Goal: Find specific page/section: Find specific page/section

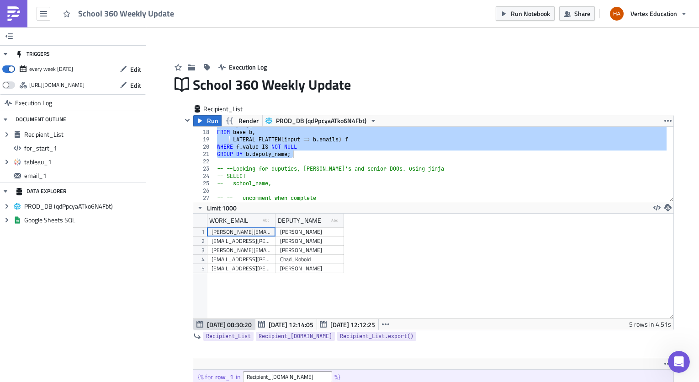
scroll to position [105, 480]
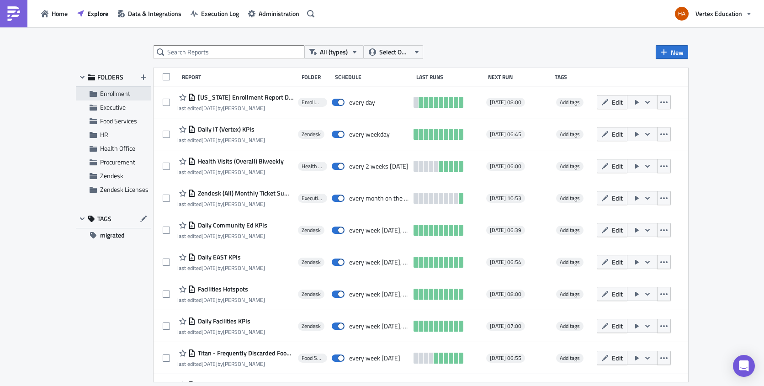
click at [111, 93] on span "Enrollment" at bounding box center [115, 94] width 30 height 10
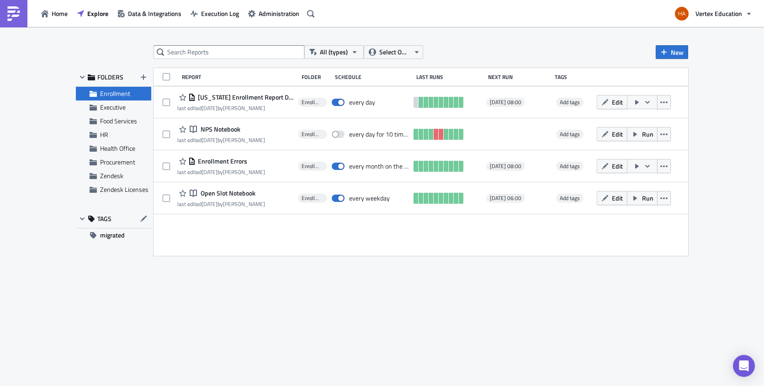
click at [111, 79] on span "FOLDERS" at bounding box center [110, 77] width 26 height 8
click at [111, 320] on div "All (types) Select Owner New FOLDERS Enrollment Executive Food Services HR Heal…" at bounding box center [381, 207] width 621 height 324
click at [89, 13] on span "Explore" at bounding box center [97, 14] width 21 height 10
click at [122, 110] on span "Executive" at bounding box center [113, 107] width 26 height 10
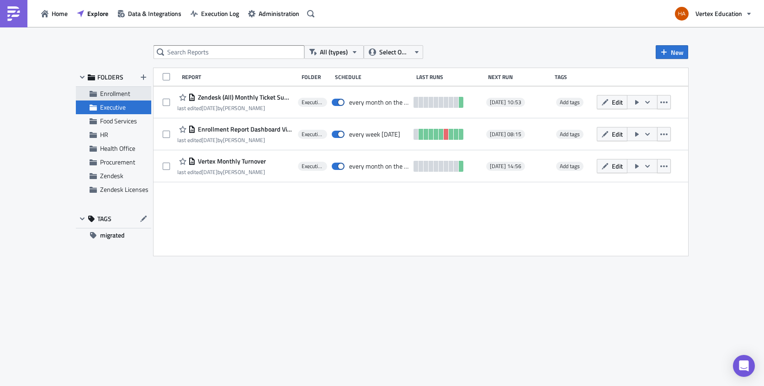
click at [117, 96] on span "Enrollment" at bounding box center [115, 94] width 30 height 10
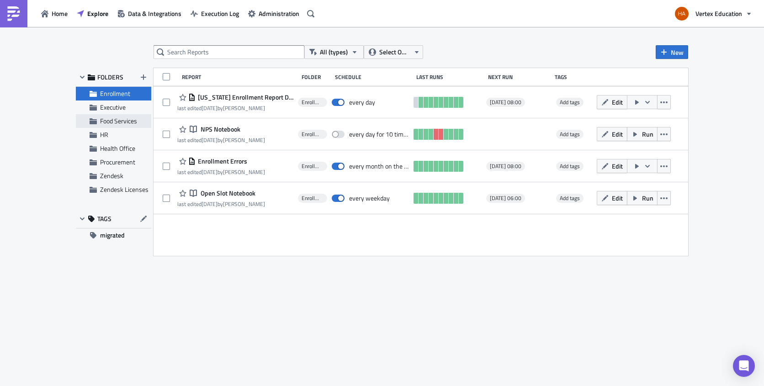
click at [114, 120] on span "Food Services" at bounding box center [118, 121] width 37 height 10
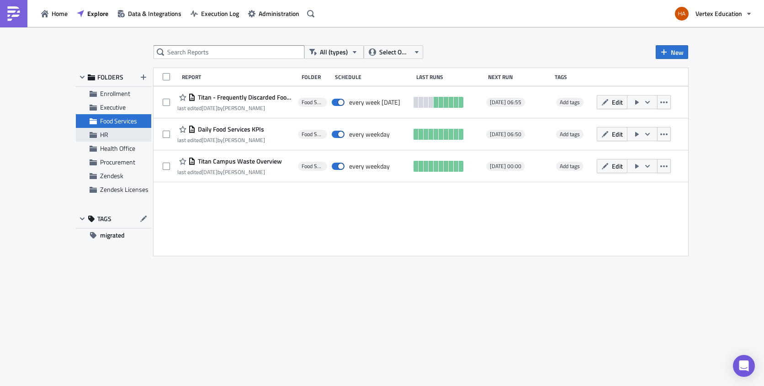
click at [115, 134] on span "HR" at bounding box center [124, 135] width 49 height 8
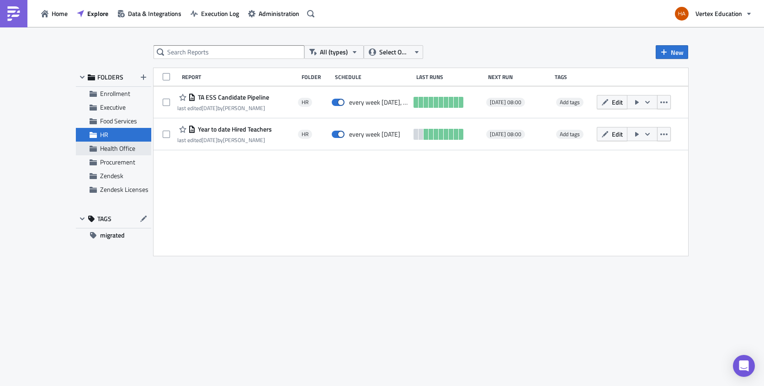
click at [118, 147] on span "Health Office" at bounding box center [117, 148] width 35 height 10
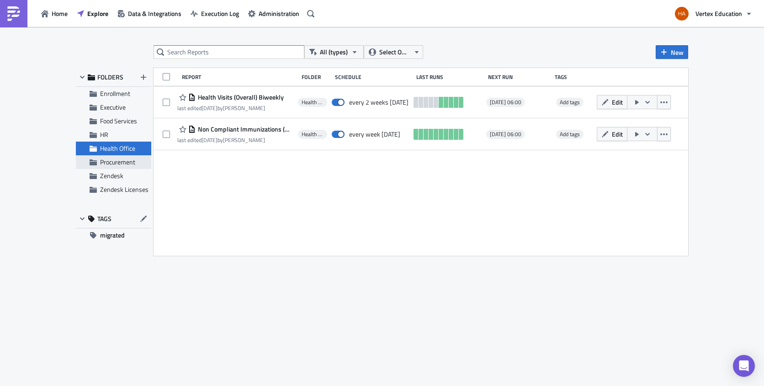
click at [123, 162] on span "Procurement" at bounding box center [117, 162] width 35 height 10
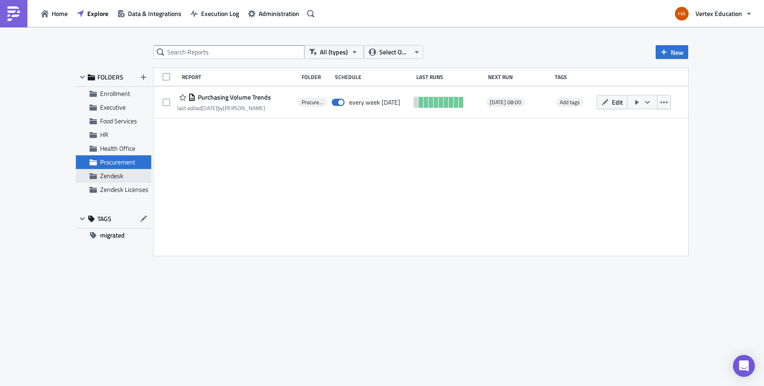
click at [122, 175] on span "Zendesk" at bounding box center [111, 176] width 23 height 10
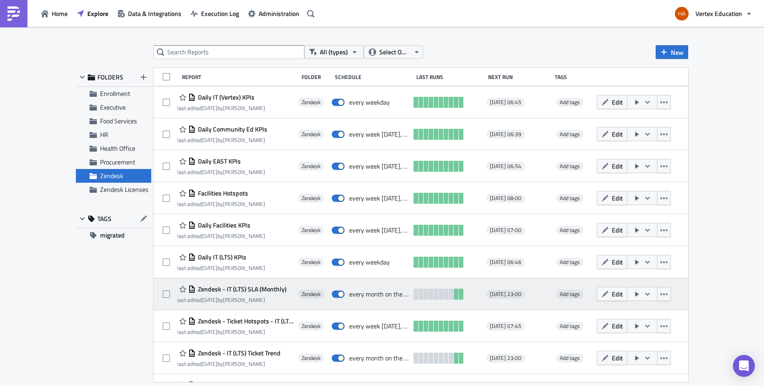
scroll to position [24, 0]
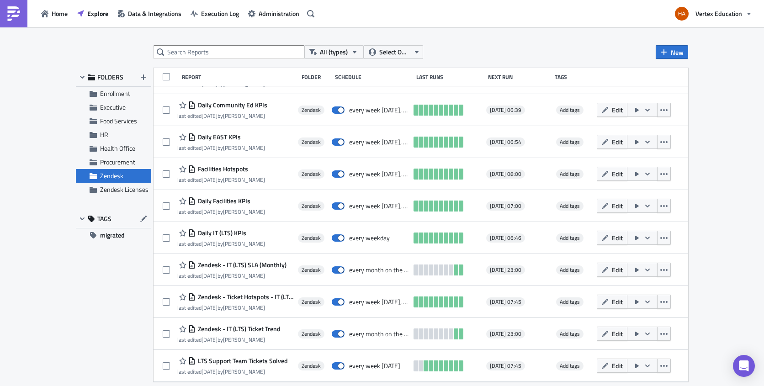
click at [114, 263] on div "FOLDERS Enrollment Executive Food Services HR Health Office Procurement Zendesk…" at bounding box center [113, 225] width 75 height 314
click at [117, 234] on span "migrated" at bounding box center [112, 235] width 25 height 14
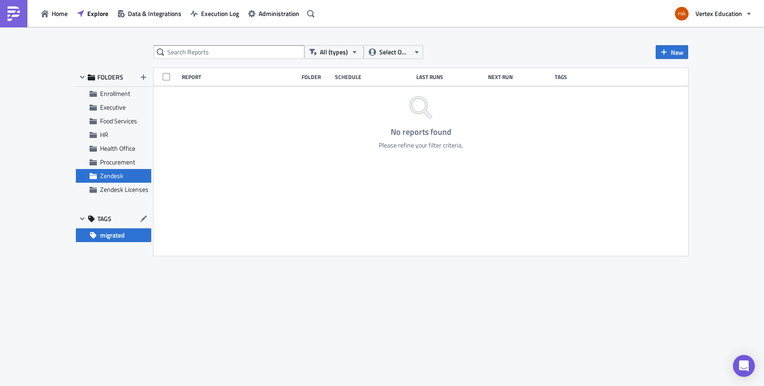
click at [113, 221] on div at bounding box center [130, 219] width 39 height 14
click at [107, 191] on span "Zendesk Licenses" at bounding box center [124, 190] width 48 height 10
click at [109, 175] on span "Zendesk" at bounding box center [111, 176] width 23 height 10
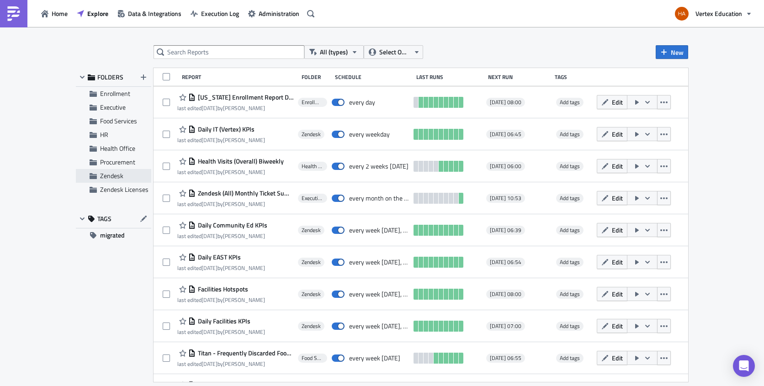
click at [120, 179] on span "Zendesk" at bounding box center [111, 176] width 23 height 10
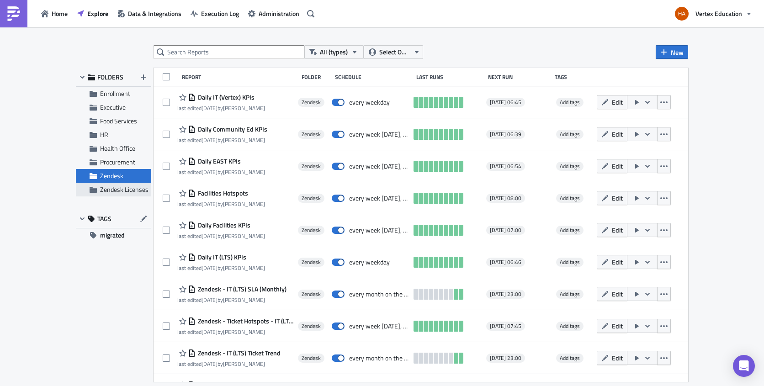
click at [119, 190] on span "Zendesk Licenses" at bounding box center [124, 190] width 48 height 10
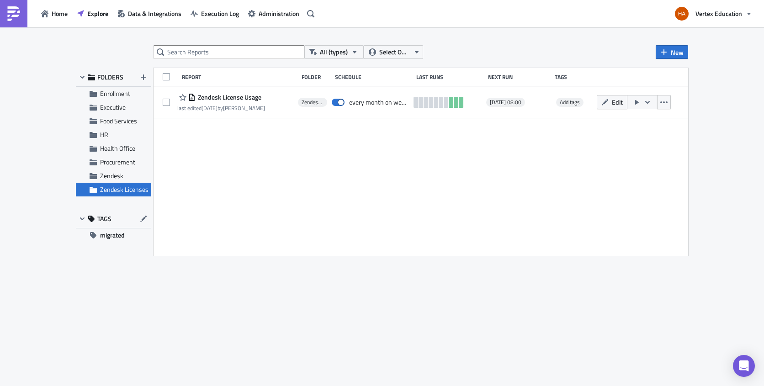
click at [126, 292] on div "All (types) Select Owner New FOLDERS Enrollment Executive Food Services HR Heal…" at bounding box center [381, 207] width 621 height 324
click at [85, 75] on icon "button" at bounding box center [82, 77] width 7 height 7
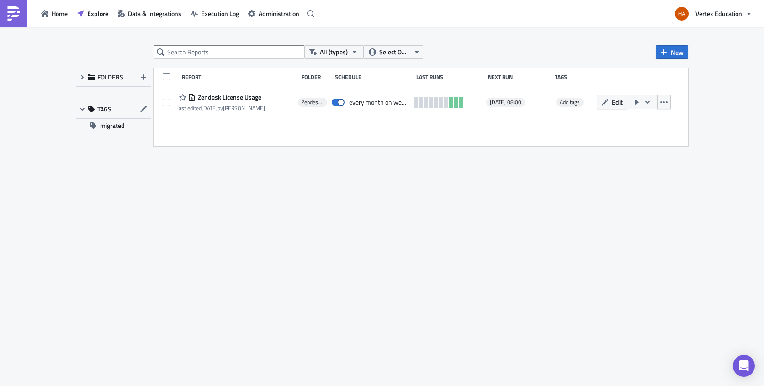
click at [102, 76] on span "FOLDERS" at bounding box center [110, 77] width 26 height 8
click at [82, 78] on icon "button" at bounding box center [82, 77] width 7 height 7
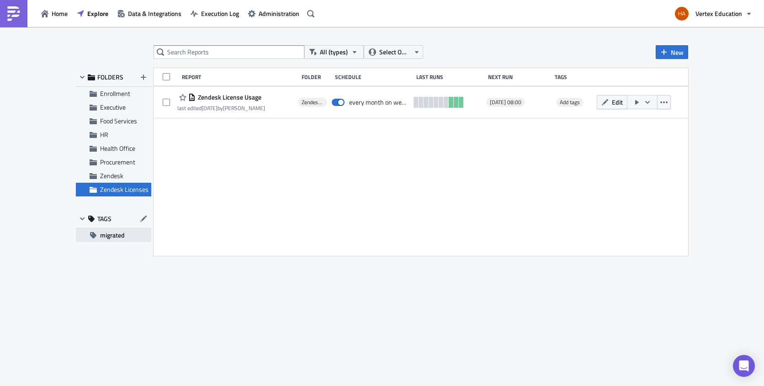
click at [110, 235] on span "migrated" at bounding box center [112, 235] width 25 height 14
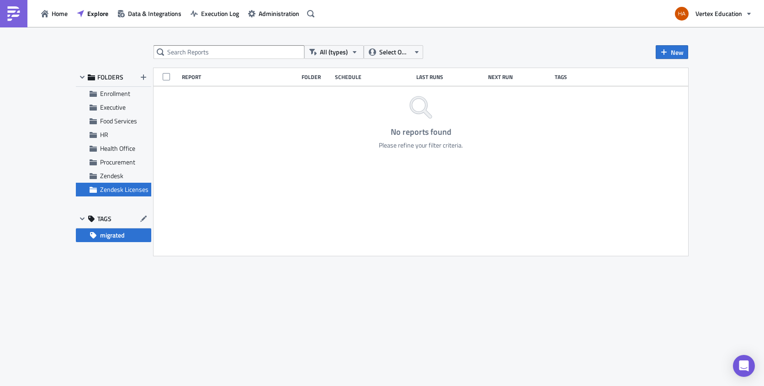
click at [112, 191] on span "Zendesk Licenses" at bounding box center [124, 190] width 48 height 10
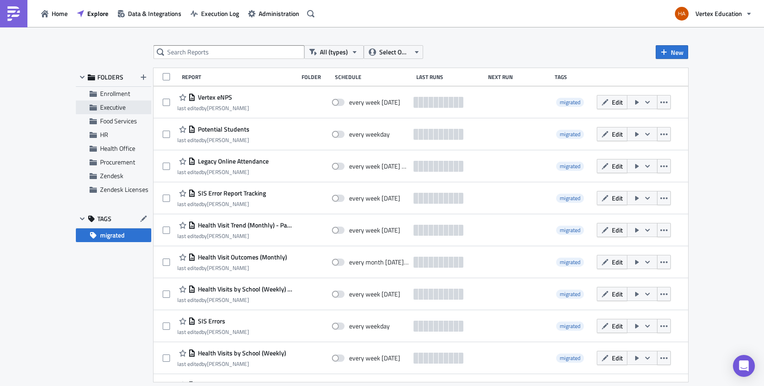
click at [113, 110] on span "Executive" at bounding box center [113, 107] width 26 height 10
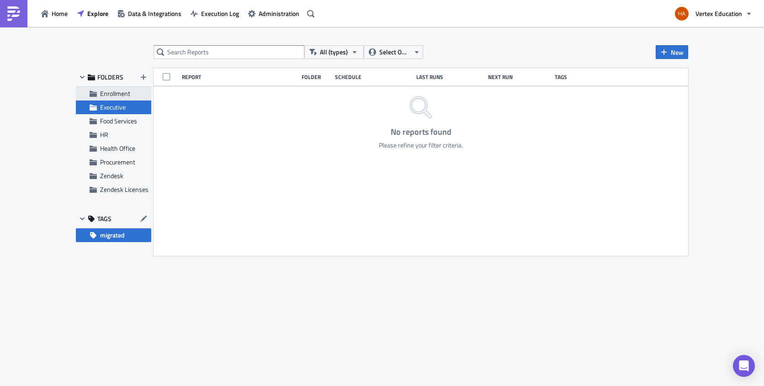
click at [116, 93] on span "Enrollment" at bounding box center [115, 94] width 30 height 10
click at [96, 17] on span "Explore" at bounding box center [97, 14] width 21 height 10
click at [63, 14] on span "Home" at bounding box center [60, 14] width 16 height 10
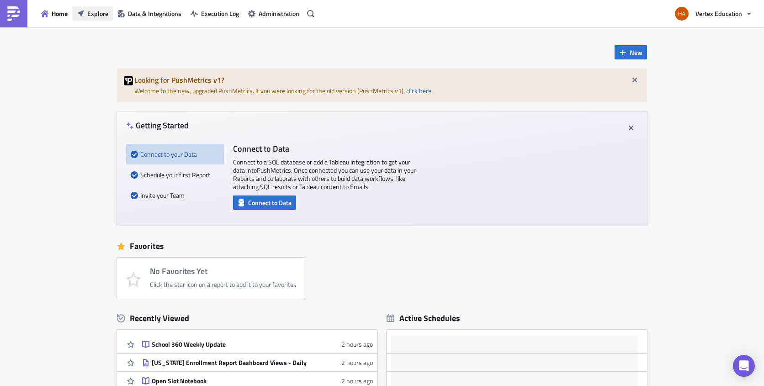
click at [100, 14] on span "Explore" at bounding box center [97, 14] width 21 height 10
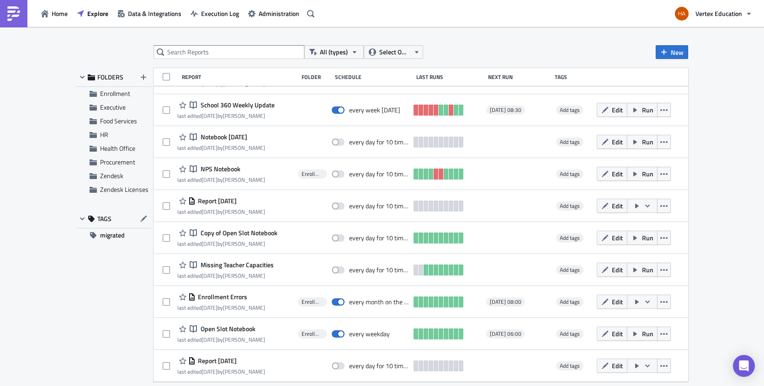
scroll to position [315, 0]
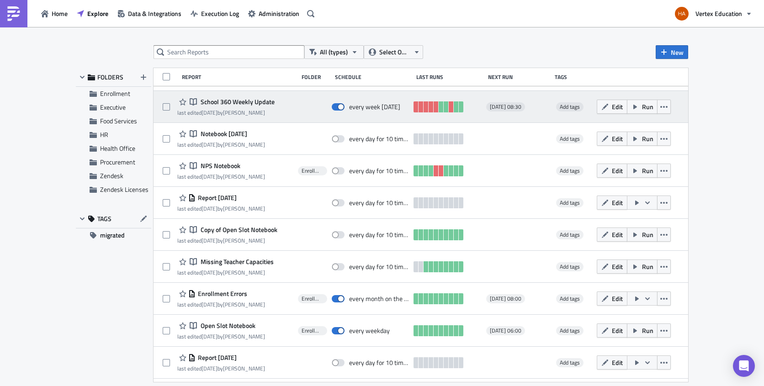
click at [229, 102] on span "School 360 Weekly Update" at bounding box center [236, 102] width 76 height 8
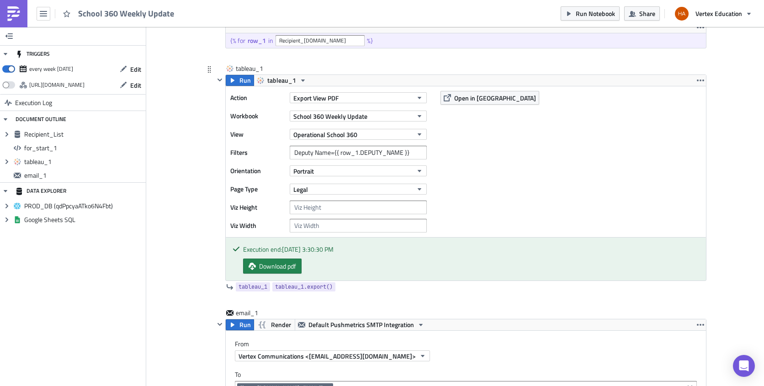
scroll to position [329, 0]
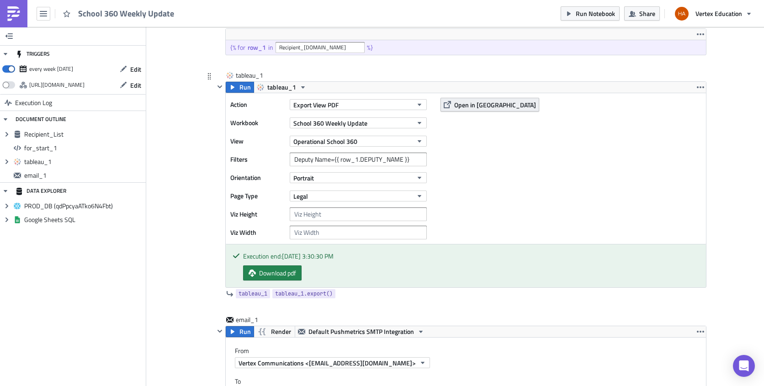
click at [467, 106] on span "Open in [GEOGRAPHIC_DATA]" at bounding box center [495, 105] width 82 height 10
